Goal: Task Accomplishment & Management: Manage account settings

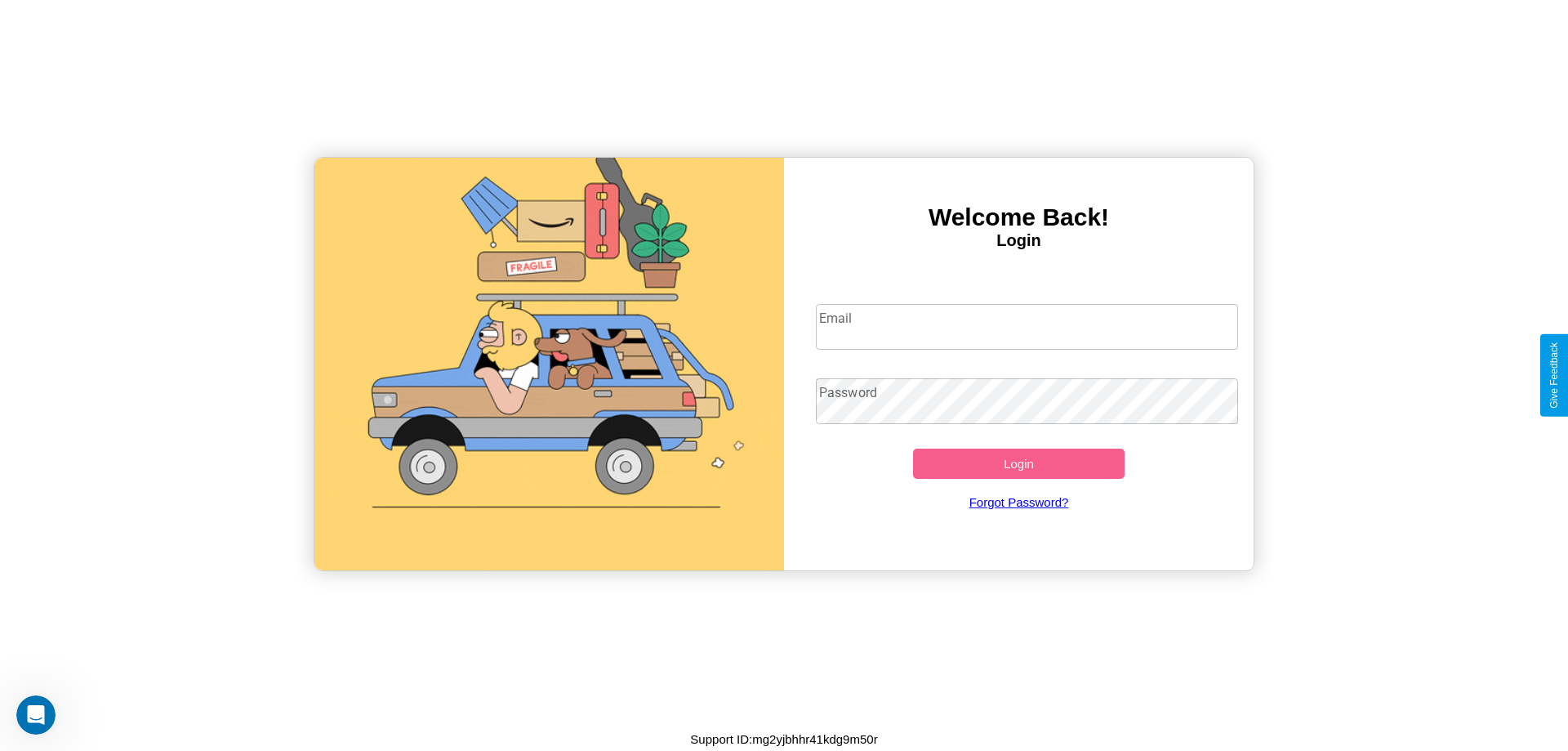
click at [1027, 326] on input "Email" at bounding box center [1027, 327] width 423 height 46
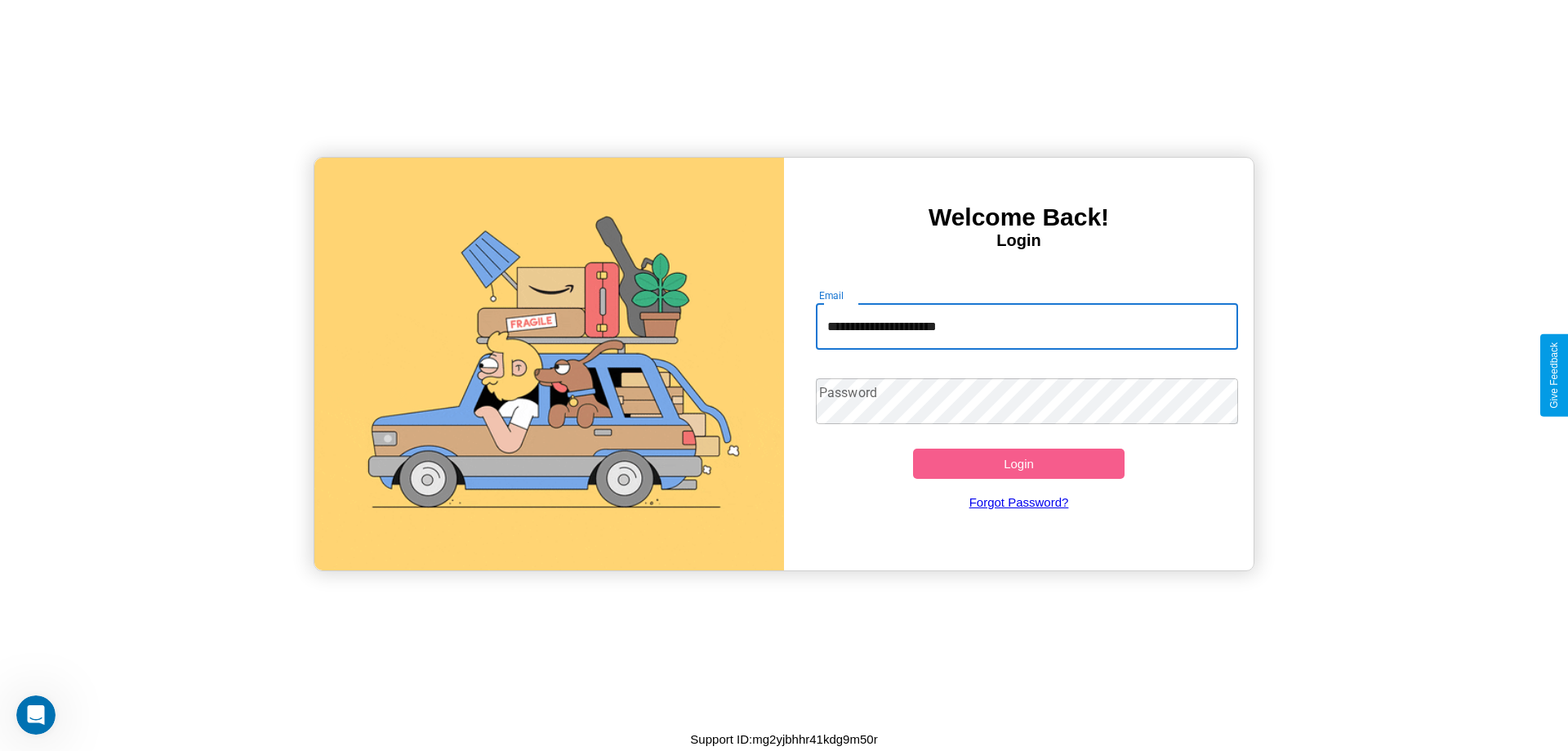
type input "**********"
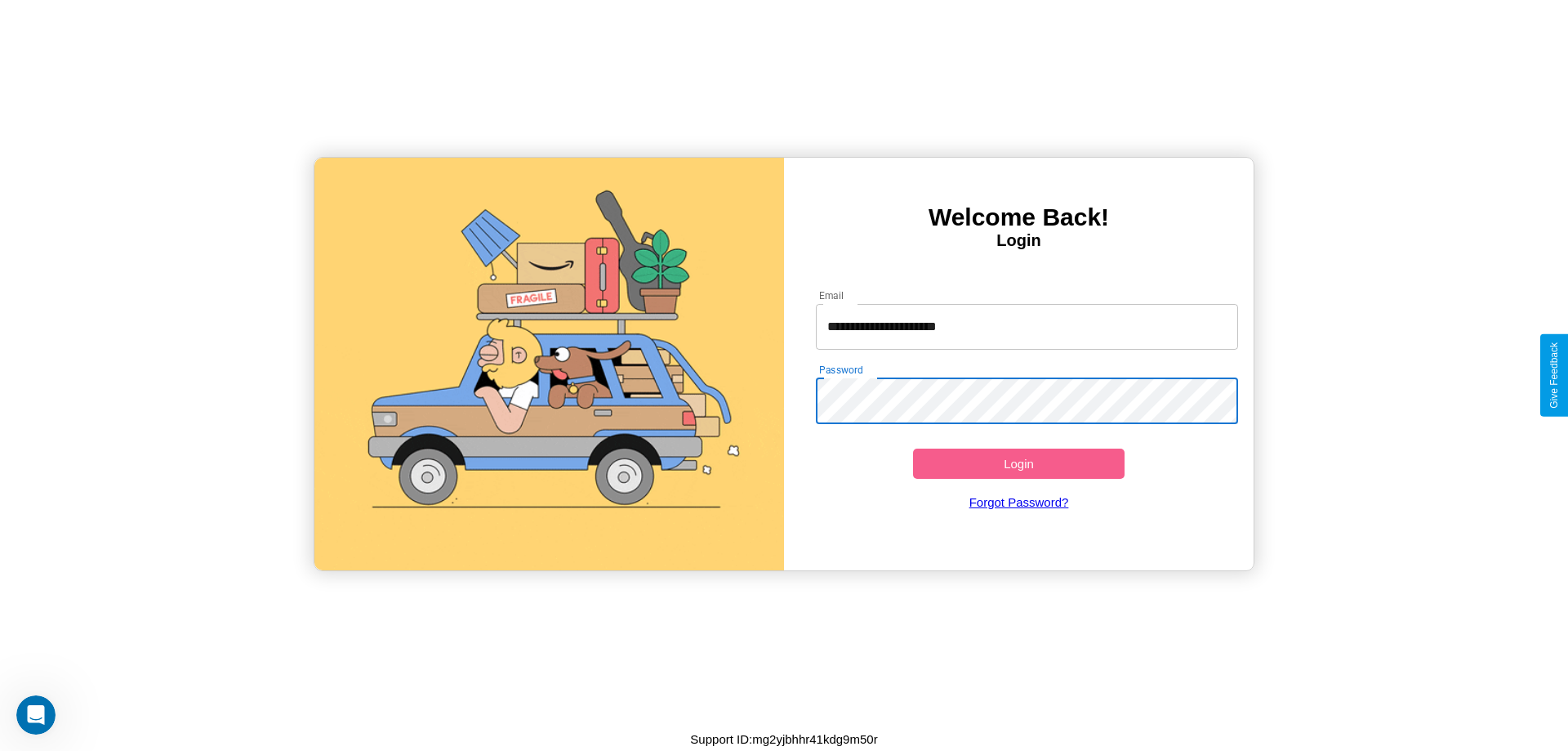
click at [1018, 463] on button "Login" at bounding box center [1018, 464] width 211 height 30
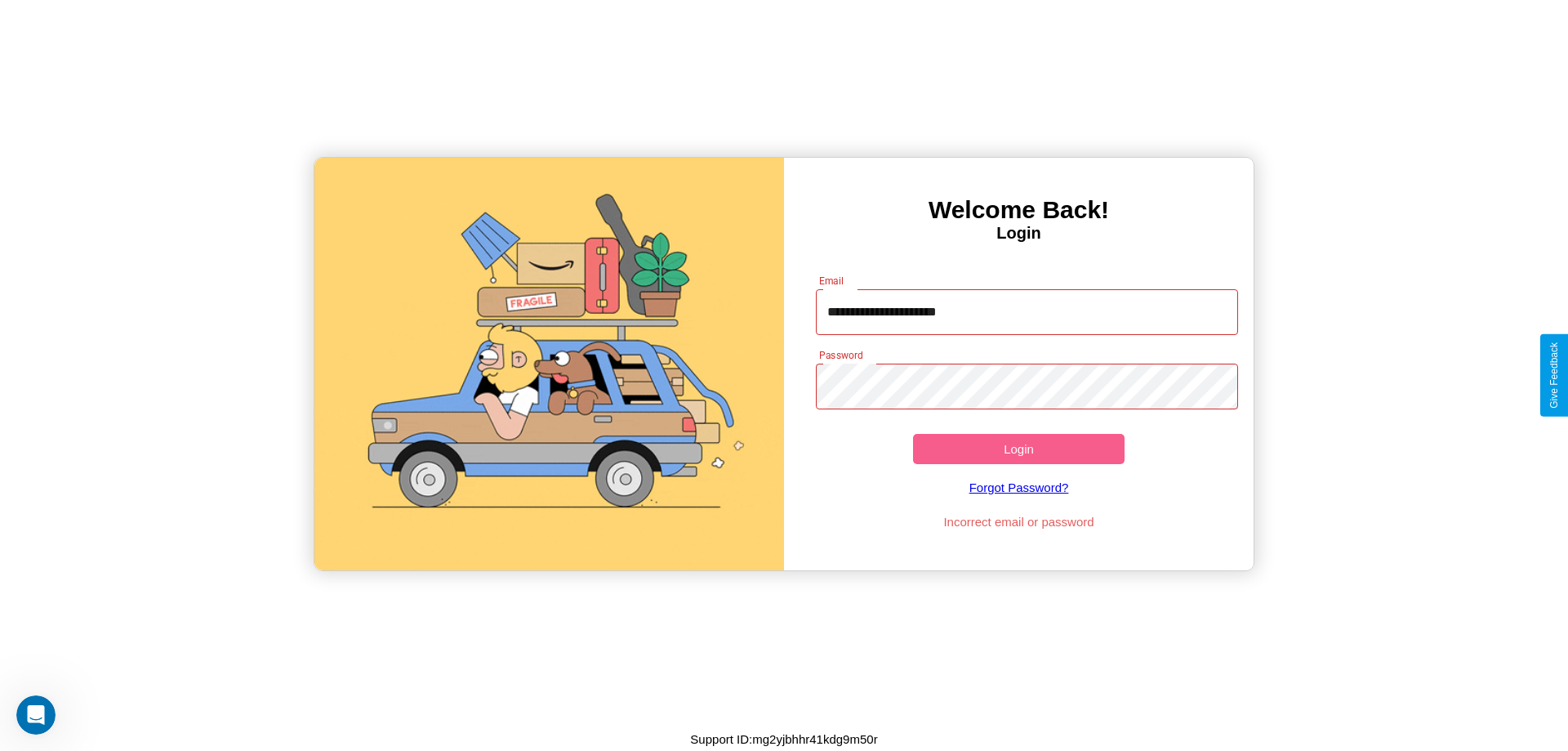
click at [1018, 449] on button "Login" at bounding box center [1018, 449] width 211 height 30
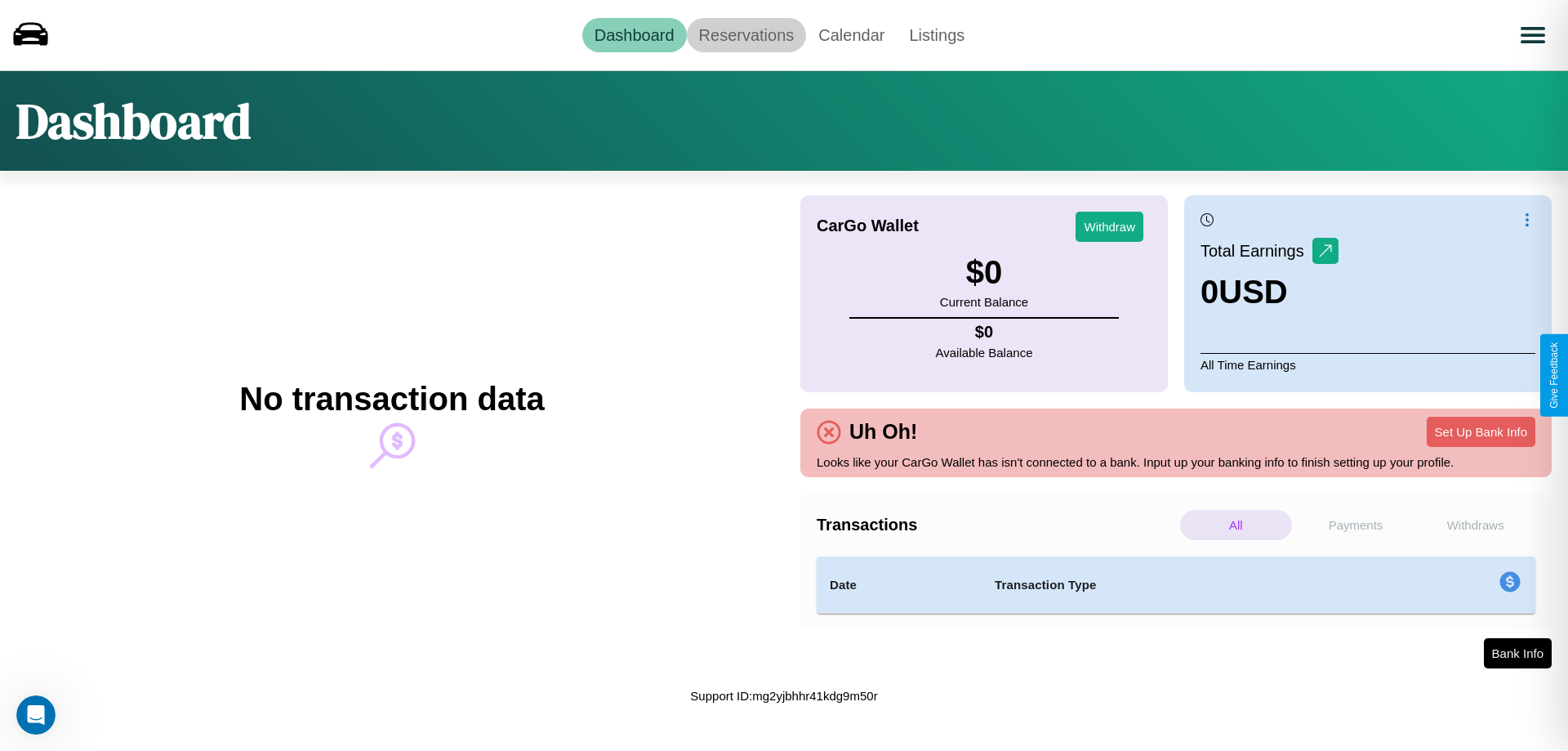
click at [745, 34] on link "Reservations" at bounding box center [746, 35] width 120 height 34
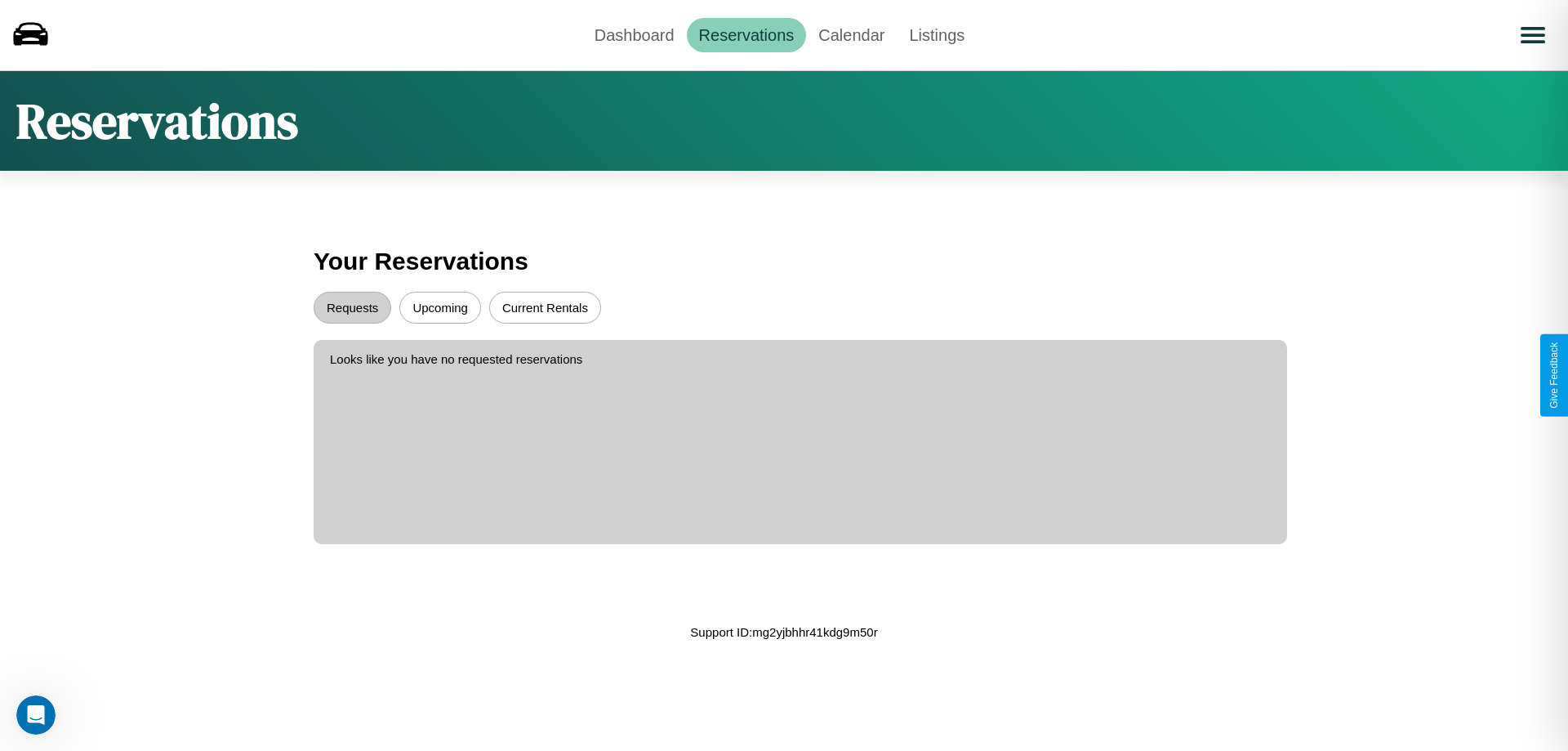
click at [440, 307] on button "Upcoming" at bounding box center [440, 308] width 81 height 32
click at [352, 307] on button "Requests" at bounding box center [352, 308] width 78 height 32
